Goal: Task Accomplishment & Management: Manage account settings

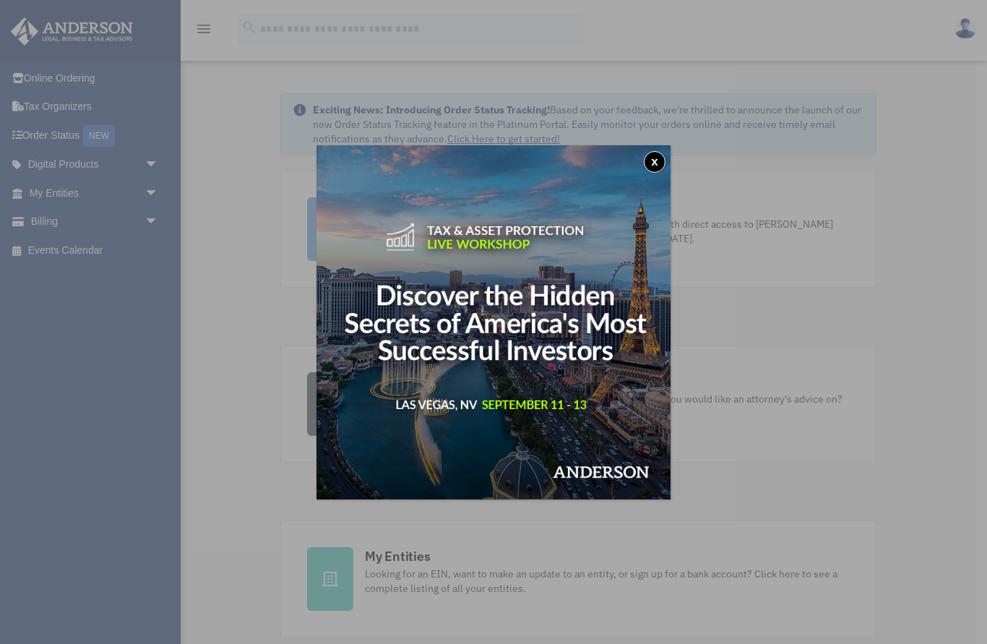
click at [655, 165] on button "x" at bounding box center [655, 162] width 22 height 22
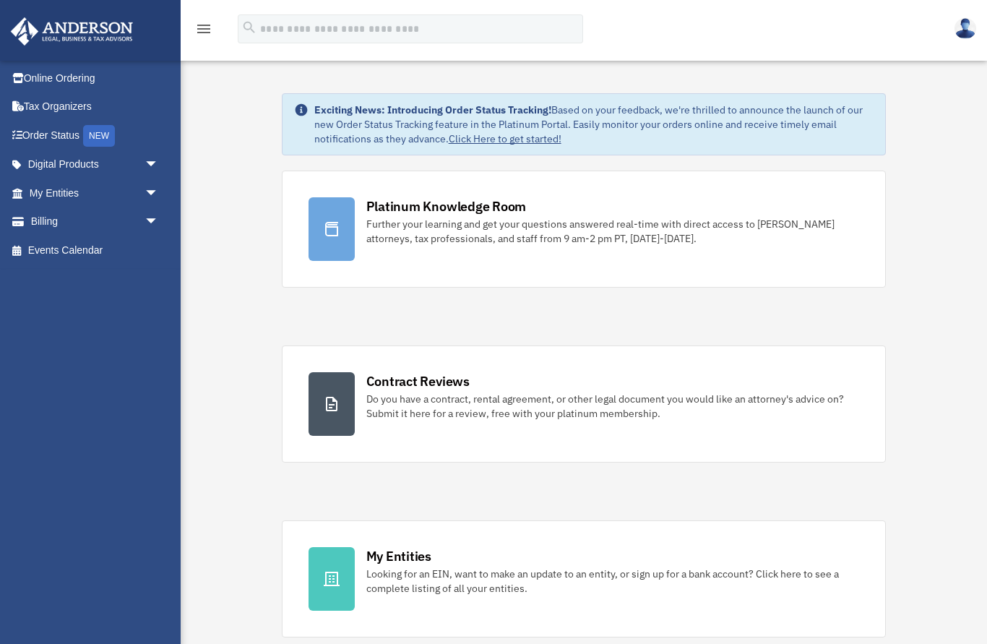
click at [62, 129] on link "Order Status NEW" at bounding box center [95, 136] width 170 height 30
click at [111, 137] on div "NEW" at bounding box center [99, 136] width 32 height 22
click at [81, 160] on link "Digital Products arrow_drop_down" at bounding box center [95, 164] width 170 height 29
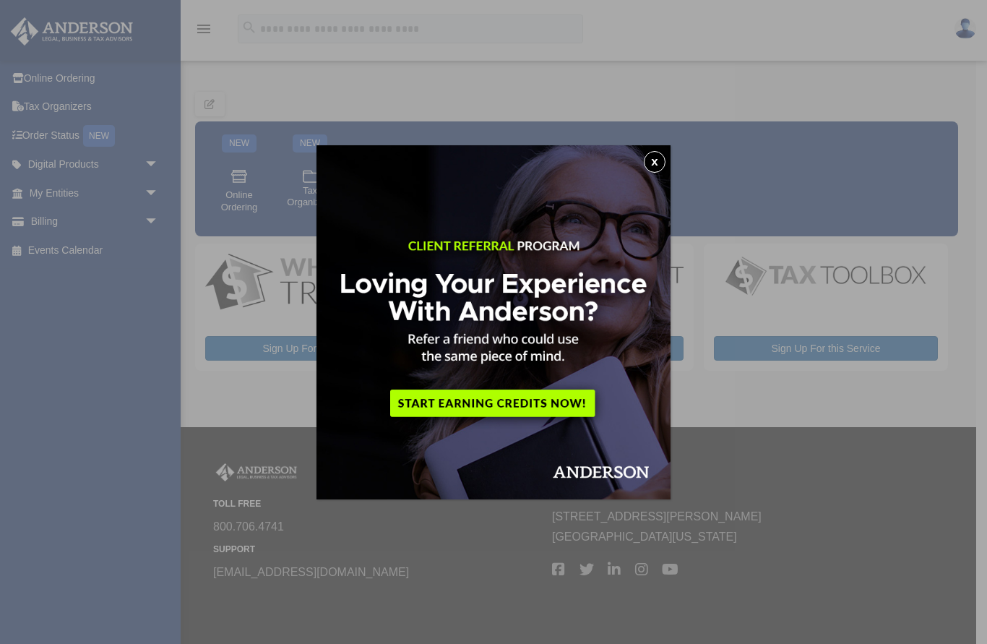
click at [652, 165] on button "x" at bounding box center [655, 162] width 22 height 22
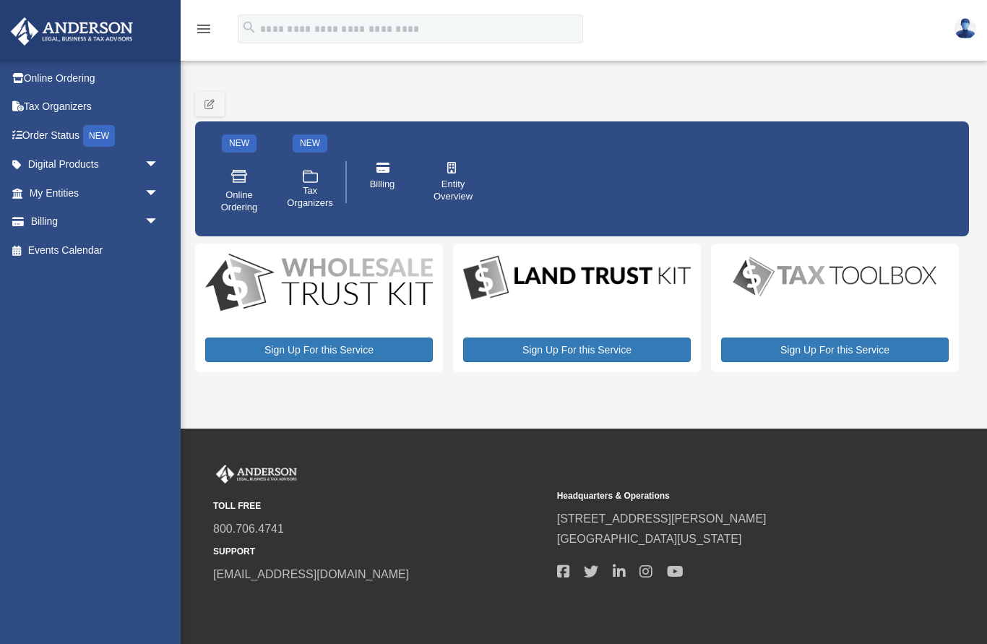
click at [969, 24] on img at bounding box center [965, 28] width 22 height 21
click at [701, 92] on link "Logout" at bounding box center [730, 97] width 144 height 30
